Goal: Task Accomplishment & Management: Complete application form

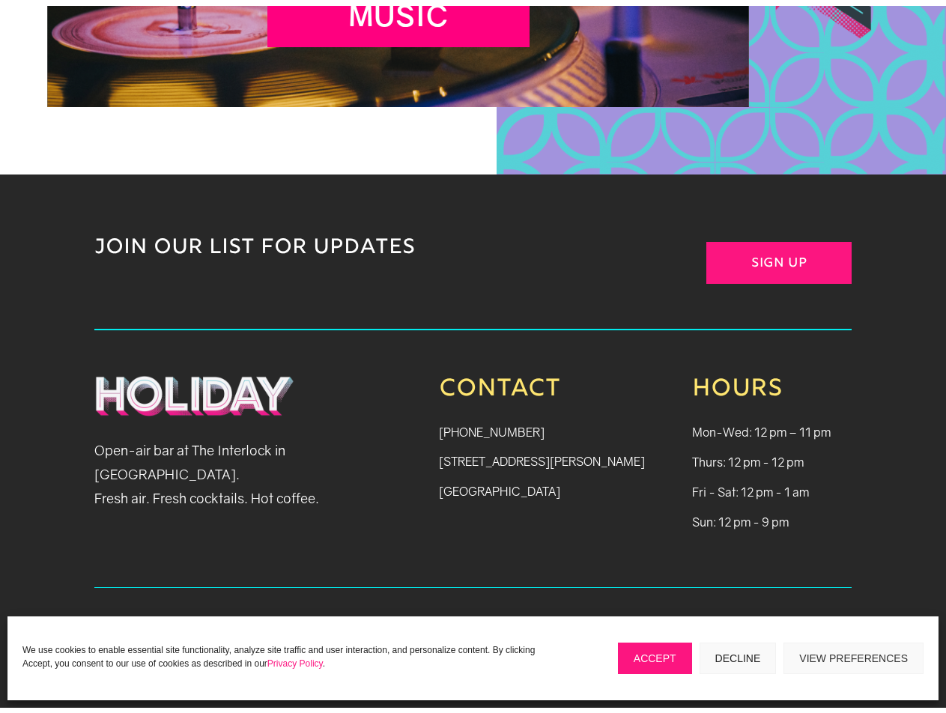
scroll to position [5715, 0]
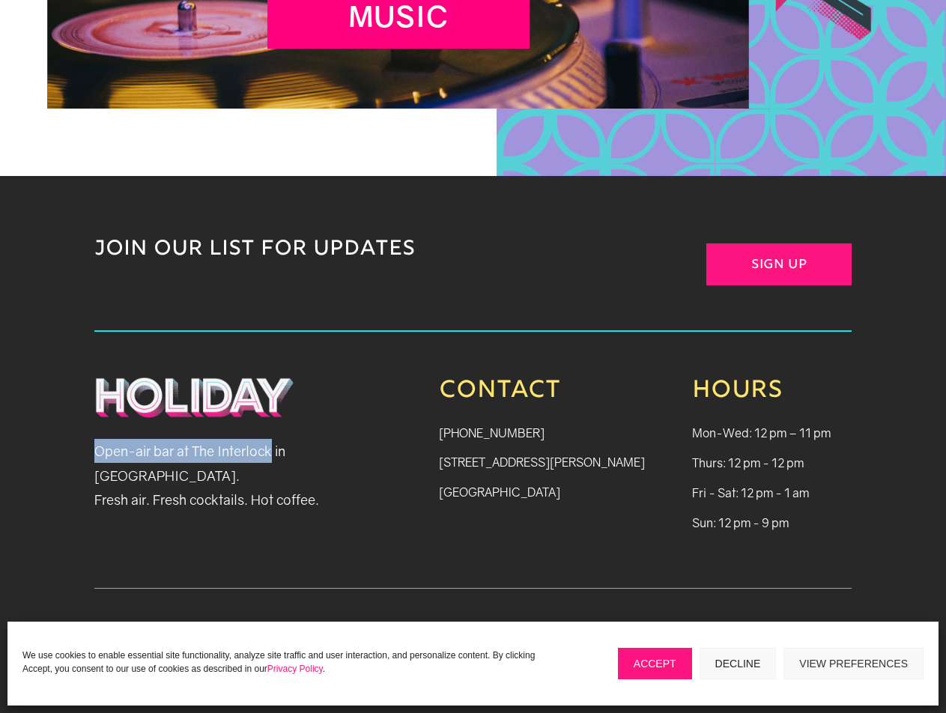
drag, startPoint x: 94, startPoint y: 444, endPoint x: 274, endPoint y: 450, distance: 180.7
click at [274, 450] on div "JOIN OUR LIST FOR UPDATES Sign Up Open-air bar at The Interlock in [GEOGRAPHIC_…" at bounding box center [473, 448] width 946 height 545
copy p "Open-air bar at The Interlock"
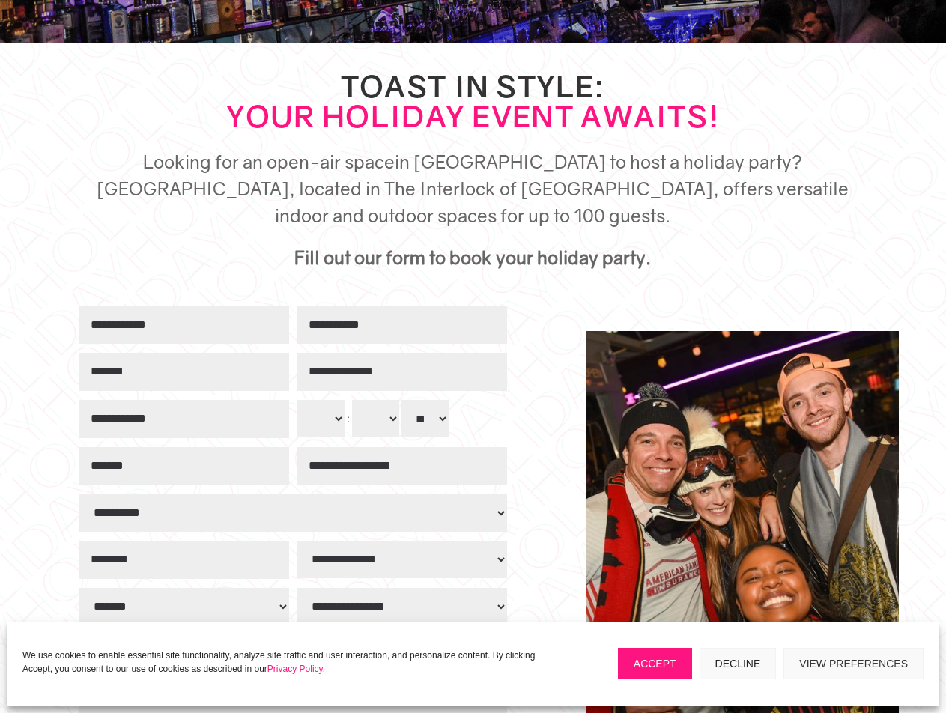
scroll to position [471, 0]
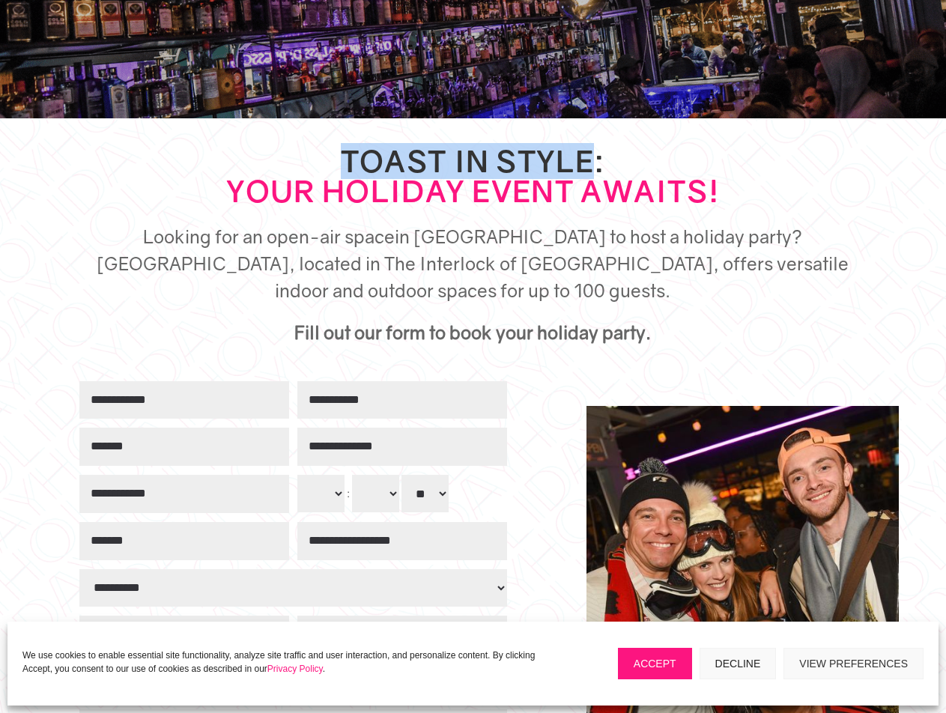
drag, startPoint x: 345, startPoint y: 157, endPoint x: 590, endPoint y: 164, distance: 245.1
click at [590, 164] on h2 "Toast in Style: Your Holiday Event Awaits!" at bounding box center [472, 179] width 757 height 67
copy h2 "Toast in Style"
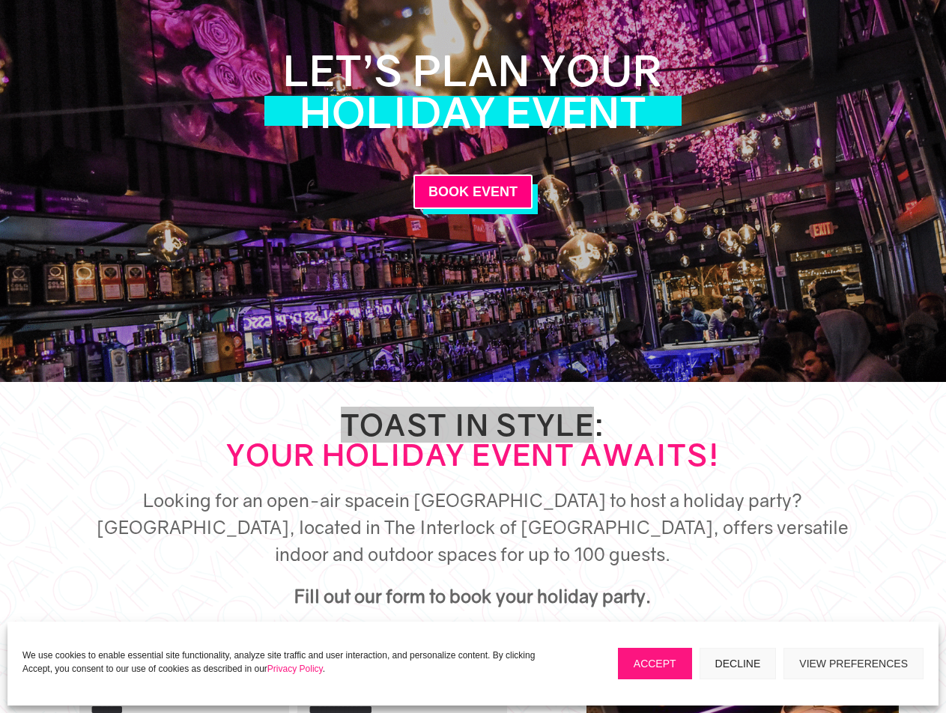
scroll to position [96, 0]
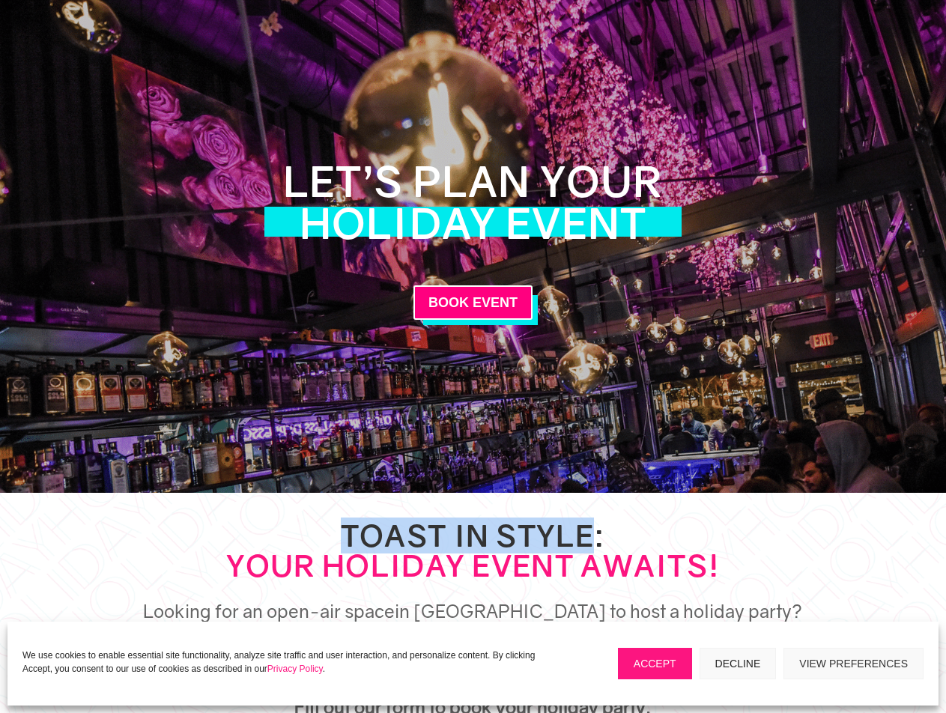
drag, startPoint x: 288, startPoint y: 181, endPoint x: 639, endPoint y: 229, distance: 354.0
click at [639, 229] on h1 "Let’s Plan YOUR Holiday Event" at bounding box center [473, 205] width 380 height 91
copy h1 "Let’s Plan YOUR Holiday Event"
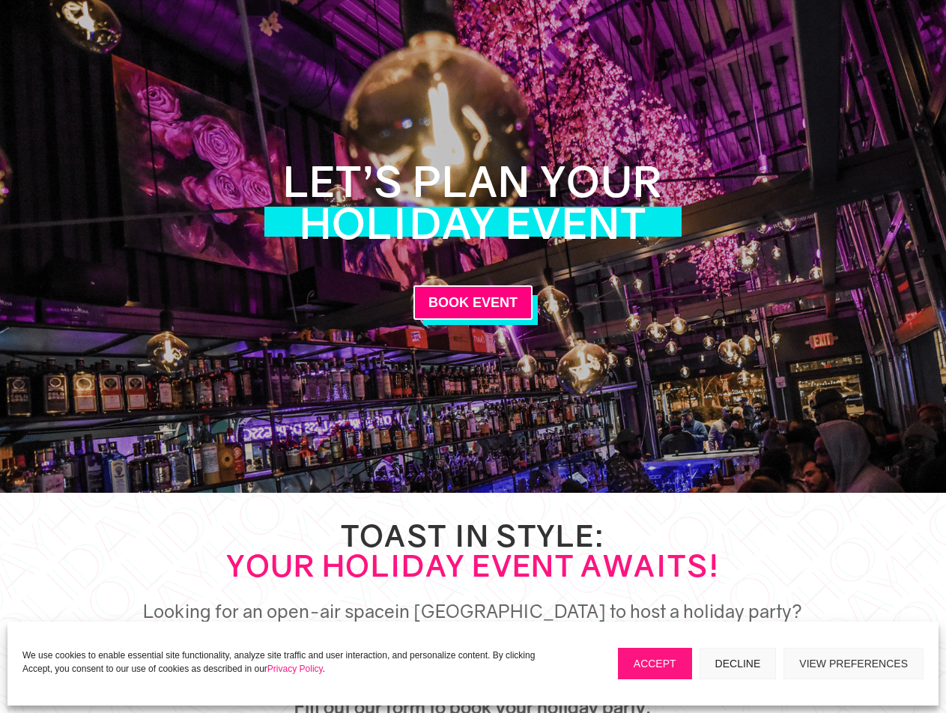
click at [220, 580] on h2 "Toast in Style: Your Holiday Event Awaits!" at bounding box center [472, 554] width 757 height 67
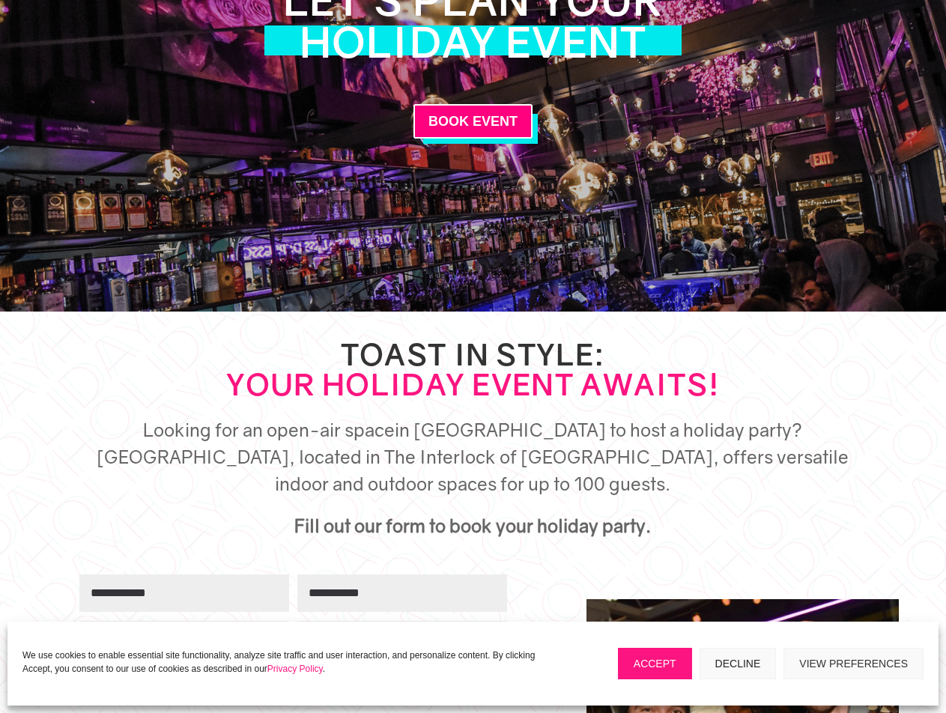
scroll to position [321, 0]
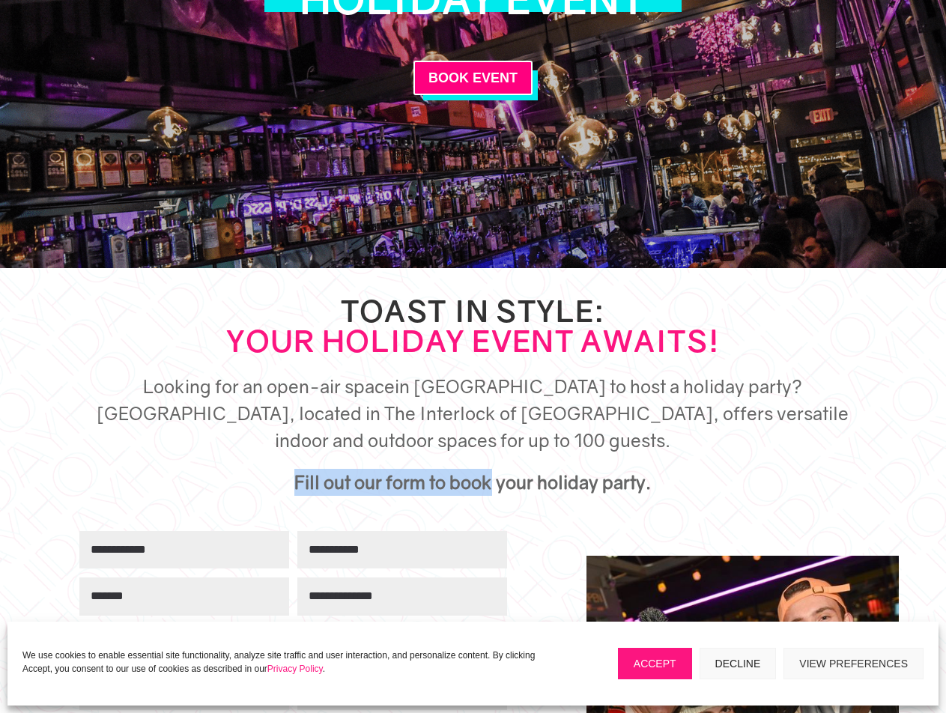
drag, startPoint x: 297, startPoint y: 475, endPoint x: 494, endPoint y: 485, distance: 196.6
click at [494, 485] on strong "Fill out our form to book your holiday party." at bounding box center [472, 482] width 357 height 22
copy strong "Fill out our form to book"
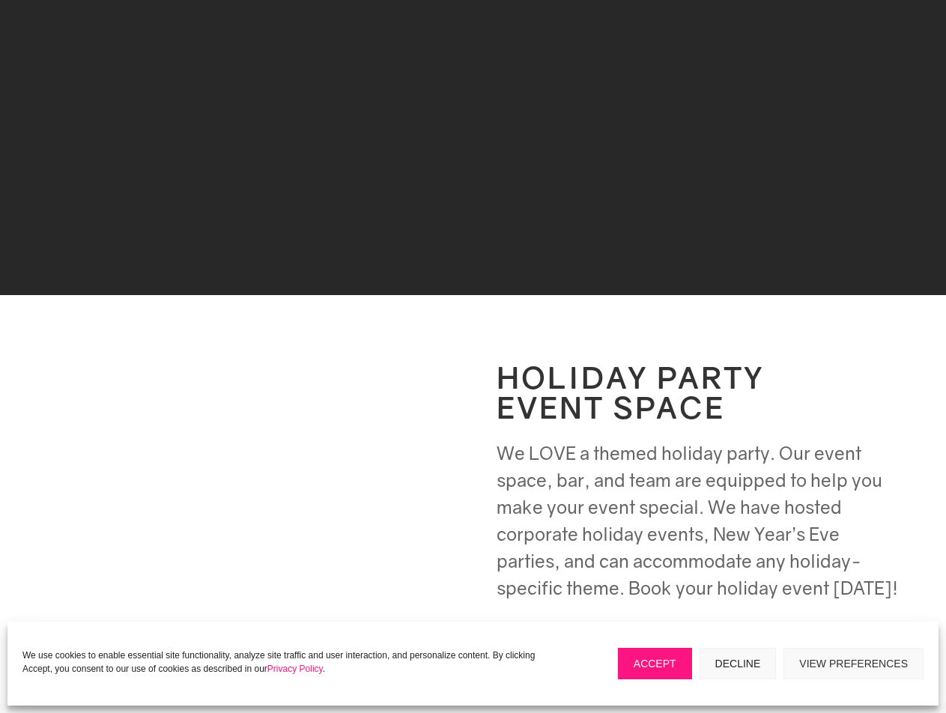
scroll to position [2119, 0]
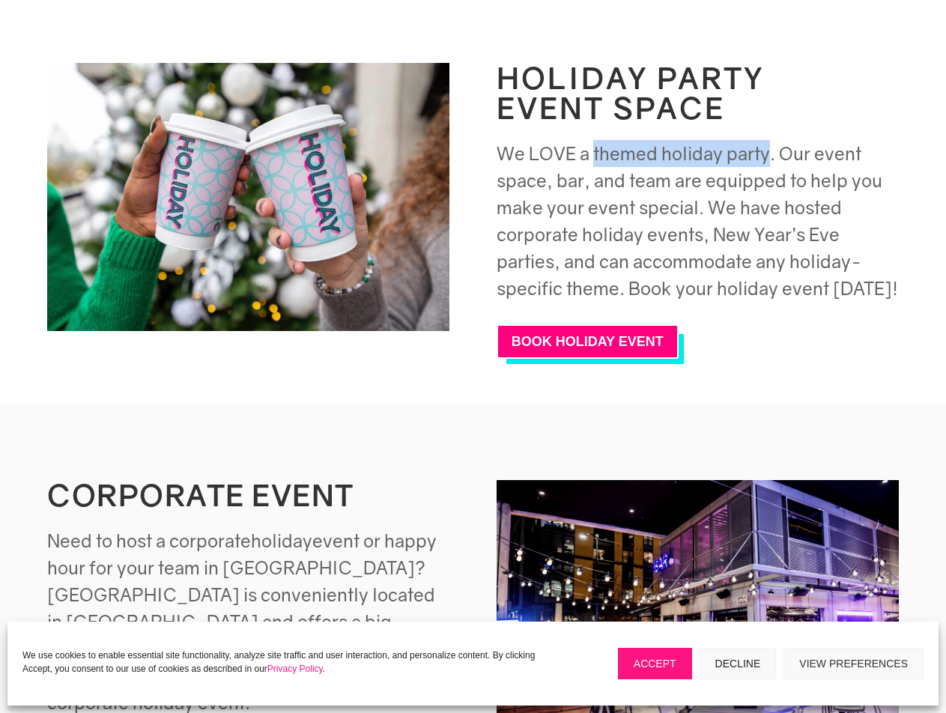
drag, startPoint x: 595, startPoint y: 171, endPoint x: 767, endPoint y: 178, distance: 172.5
click at [767, 178] on span "We LOVE a themed holiday party. Our event space, bar, and team are equipped to …" at bounding box center [698, 220] width 402 height 157
copy span "themed holiday party"
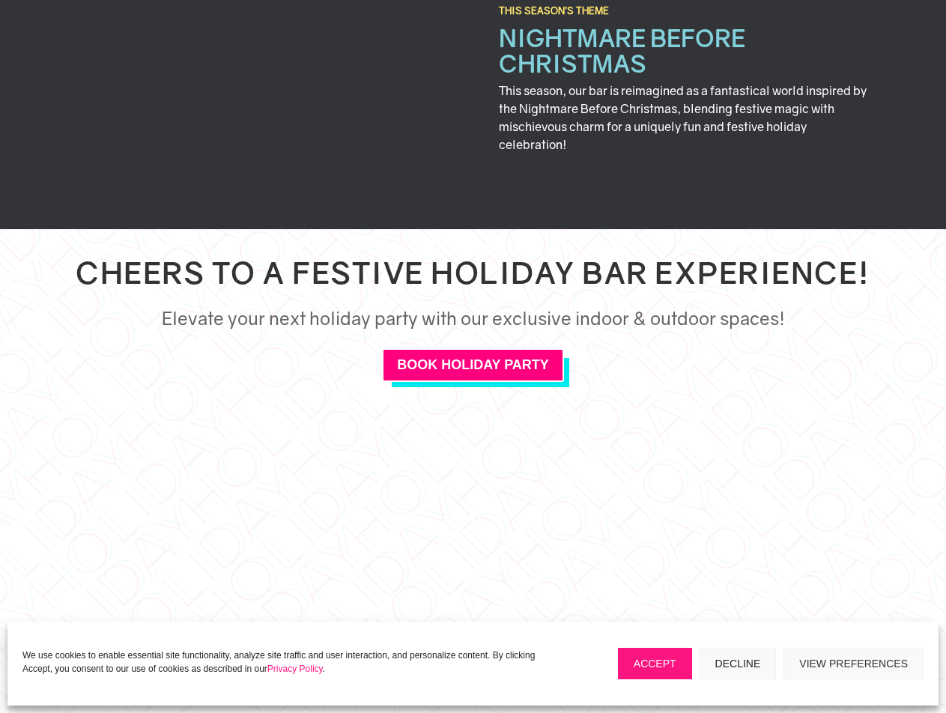
scroll to position [3393, 0]
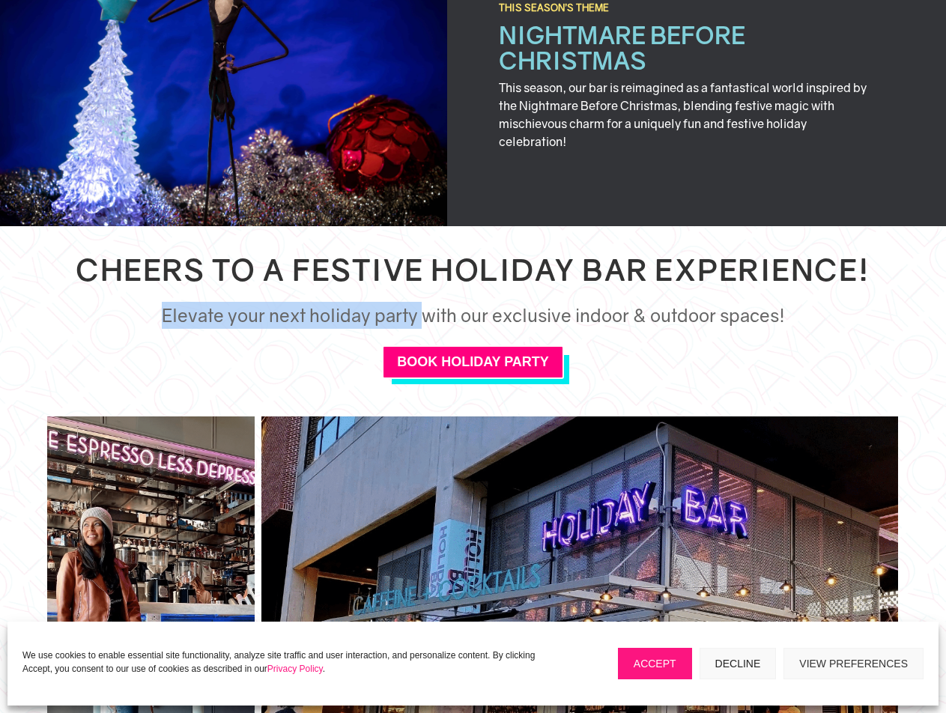
drag, startPoint x: 164, startPoint y: 303, endPoint x: 421, endPoint y: 319, distance: 257.5
click at [421, 319] on h5 "Elevate your next holiday party with our exclusive indoor & outdoor spaces!" at bounding box center [473, 319] width 852 height 34
copy h5 "Elevate your next holiday party"
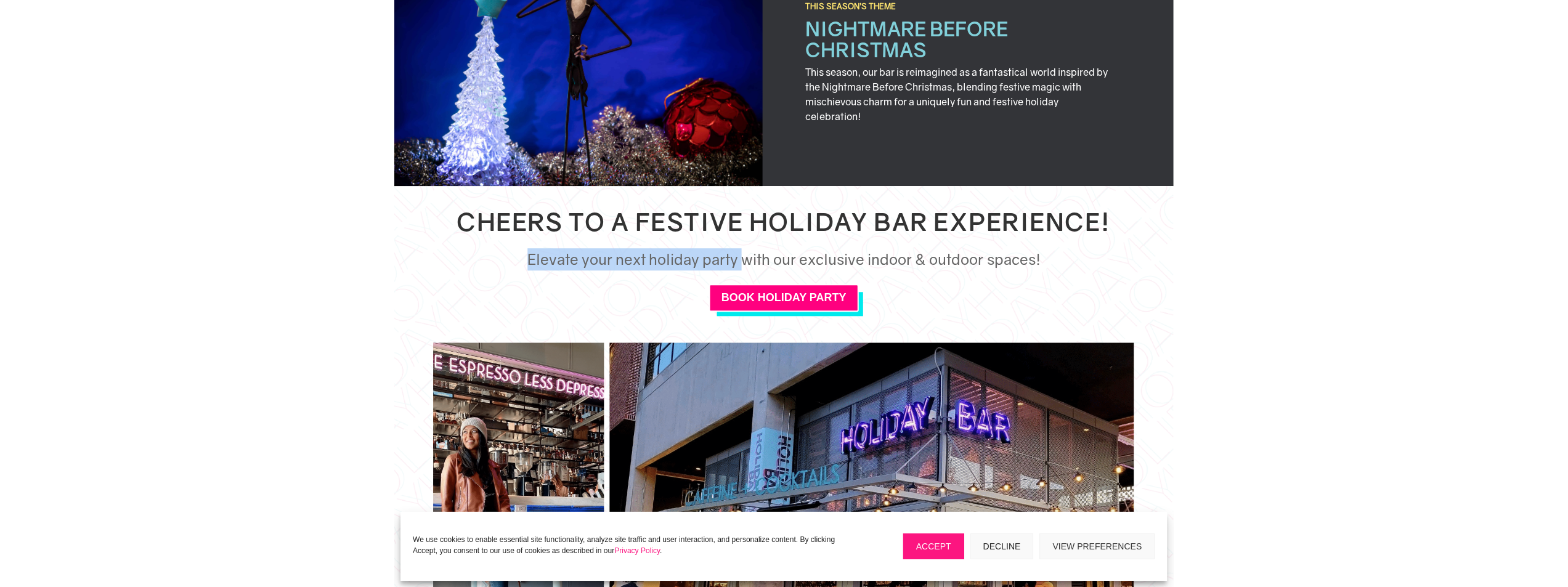
scroll to position [2964, 0]
